Goal: Find specific page/section: Find specific page/section

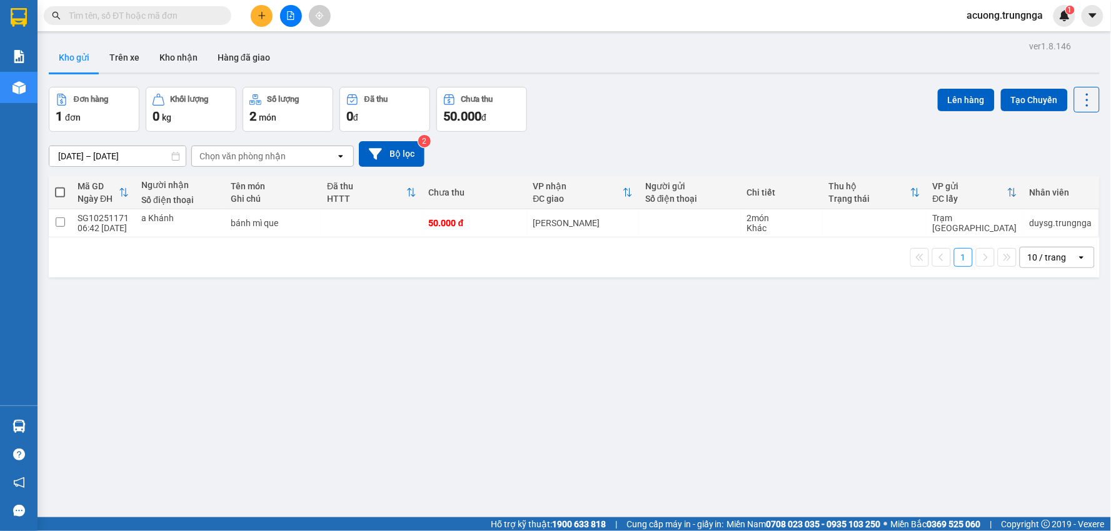
click at [249, 16] on div at bounding box center [291, 16] width 94 height 22
